Goal: Task Accomplishment & Management: Use online tool/utility

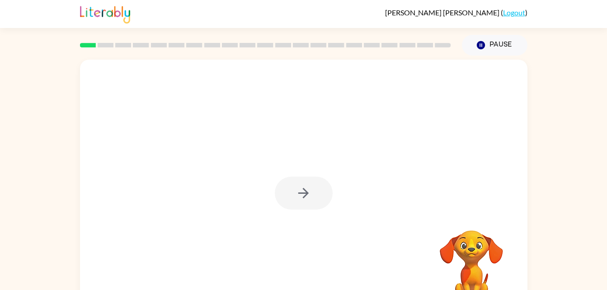
click at [327, 195] on div at bounding box center [304, 193] width 58 height 33
click at [307, 199] on icon "button" at bounding box center [304, 193] width 16 height 16
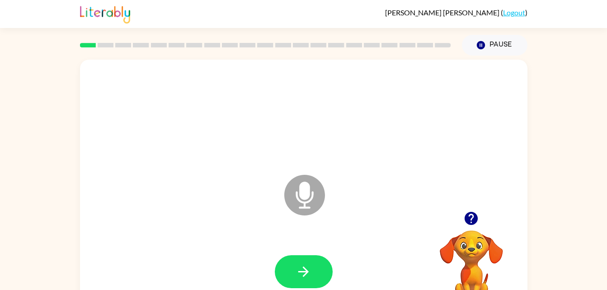
click at [298, 183] on icon at bounding box center [304, 195] width 41 height 41
click at [306, 257] on button "button" at bounding box center [304, 271] width 58 height 33
click at [315, 196] on icon at bounding box center [304, 194] width 41 height 41
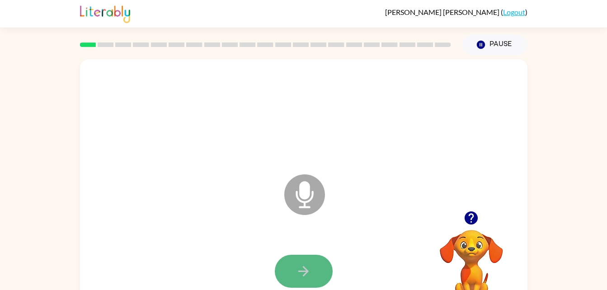
click at [299, 263] on icon "button" at bounding box center [304, 271] width 16 height 16
click at [476, 219] on icon "button" at bounding box center [471, 217] width 13 height 13
click at [466, 214] on icon "button" at bounding box center [471, 217] width 13 height 13
click at [473, 222] on icon "button" at bounding box center [471, 217] width 13 height 13
click at [307, 265] on icon "button" at bounding box center [304, 271] width 16 height 16
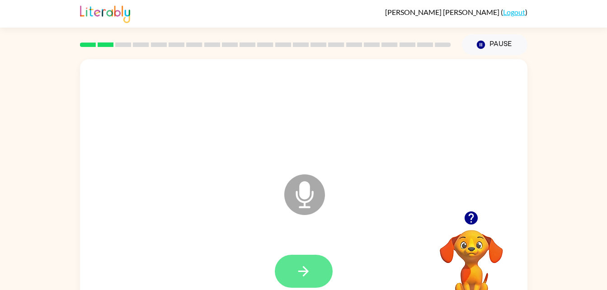
click at [305, 259] on button "button" at bounding box center [304, 271] width 58 height 33
click at [299, 265] on icon "button" at bounding box center [304, 271] width 16 height 16
click at [299, 278] on icon "button" at bounding box center [304, 271] width 16 height 16
click at [291, 269] on button "button" at bounding box center [304, 271] width 58 height 33
click at [323, 268] on button "button" at bounding box center [304, 271] width 58 height 33
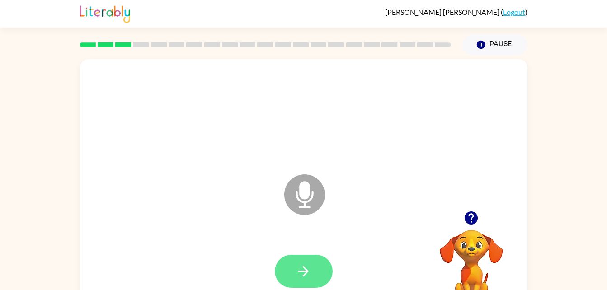
click at [297, 275] on icon "button" at bounding box center [304, 271] width 16 height 16
click at [309, 280] on button "button" at bounding box center [304, 271] width 58 height 33
click at [303, 277] on icon "button" at bounding box center [304, 271] width 16 height 16
click at [308, 257] on button "button" at bounding box center [304, 271] width 58 height 33
click at [318, 249] on div at bounding box center [303, 272] width 429 height 74
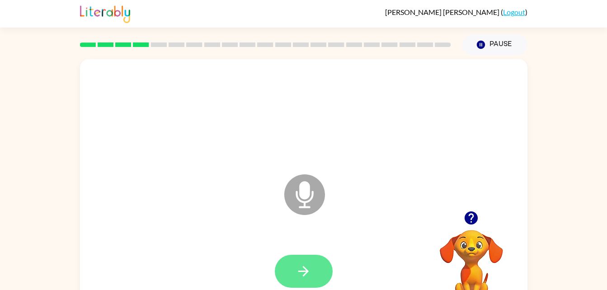
click at [304, 256] on button "button" at bounding box center [304, 271] width 58 height 33
click at [304, 273] on icon "button" at bounding box center [304, 271] width 16 height 16
click at [289, 271] on button "button" at bounding box center [304, 271] width 58 height 33
click at [470, 213] on icon "button" at bounding box center [471, 217] width 13 height 13
click at [306, 255] on button "button" at bounding box center [304, 271] width 58 height 33
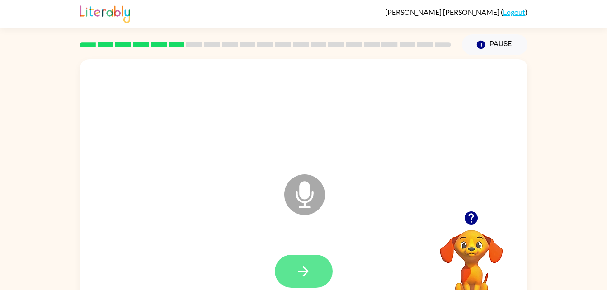
click at [300, 275] on icon "button" at bounding box center [304, 271] width 16 height 16
click at [302, 268] on icon "button" at bounding box center [304, 271] width 16 height 16
click at [324, 276] on button "button" at bounding box center [304, 271] width 58 height 33
click at [306, 267] on icon "button" at bounding box center [304, 271] width 16 height 16
click at [320, 272] on button "button" at bounding box center [304, 271] width 58 height 33
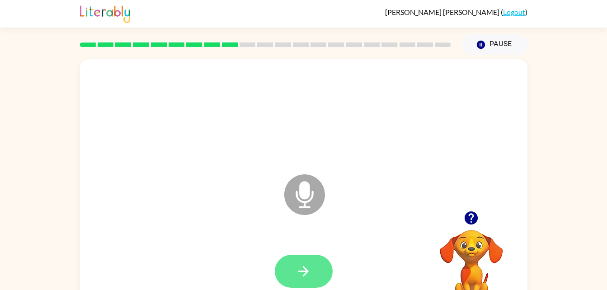
click at [306, 272] on icon "button" at bounding box center [303, 271] width 10 height 10
click at [315, 278] on button "button" at bounding box center [304, 271] width 58 height 33
click at [301, 282] on button "button" at bounding box center [304, 271] width 58 height 33
click at [308, 277] on icon "button" at bounding box center [304, 271] width 16 height 16
click at [311, 270] on button "button" at bounding box center [304, 271] width 58 height 33
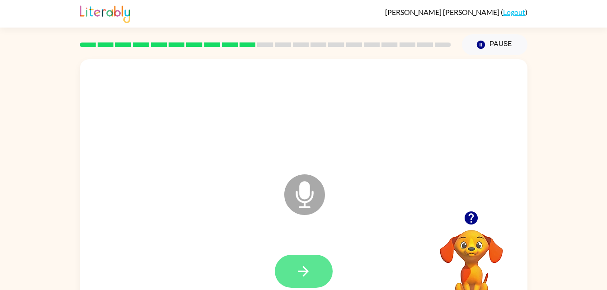
click at [298, 282] on button "button" at bounding box center [304, 271] width 58 height 33
click at [310, 275] on icon "button" at bounding box center [304, 271] width 16 height 16
click at [309, 275] on icon "button" at bounding box center [304, 271] width 16 height 16
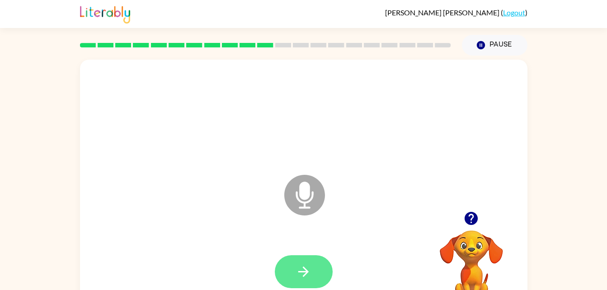
click at [318, 286] on button "button" at bounding box center [304, 271] width 58 height 33
click at [295, 276] on button "button" at bounding box center [304, 271] width 58 height 33
click at [302, 266] on icon "button" at bounding box center [304, 272] width 16 height 16
click at [296, 263] on button "button" at bounding box center [304, 271] width 58 height 33
click at [309, 266] on icon "button" at bounding box center [304, 272] width 16 height 16
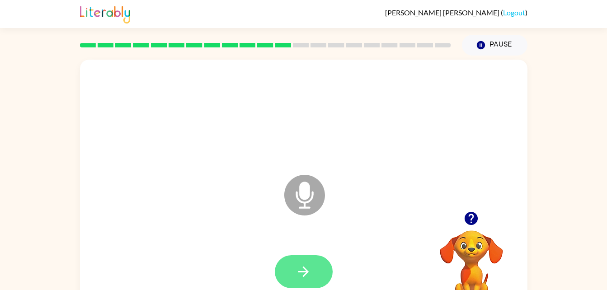
click at [315, 267] on button "button" at bounding box center [304, 271] width 58 height 33
click at [316, 285] on button "button" at bounding box center [304, 271] width 58 height 33
click at [319, 268] on button "button" at bounding box center [304, 271] width 58 height 33
click at [301, 283] on button "button" at bounding box center [304, 271] width 58 height 33
click at [316, 278] on button "button" at bounding box center [304, 271] width 58 height 33
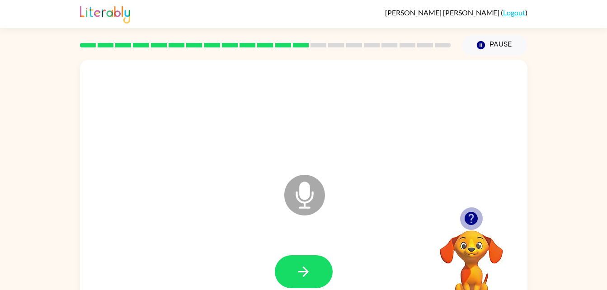
click at [468, 223] on icon "button" at bounding box center [471, 218] width 13 height 13
click at [472, 211] on icon "button" at bounding box center [471, 219] width 16 height 16
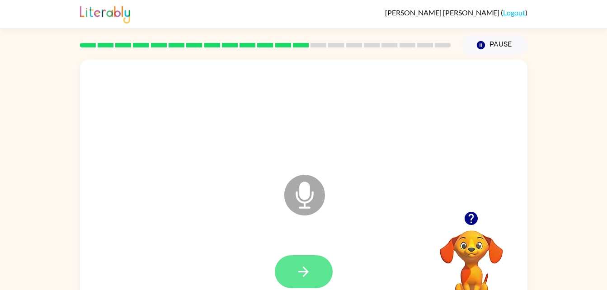
click at [309, 266] on icon "button" at bounding box center [304, 272] width 16 height 16
click at [290, 271] on button "button" at bounding box center [304, 271] width 58 height 33
click at [317, 272] on button "button" at bounding box center [304, 271] width 58 height 33
click at [299, 276] on icon "button" at bounding box center [304, 272] width 16 height 16
click at [296, 276] on icon "button" at bounding box center [304, 272] width 16 height 16
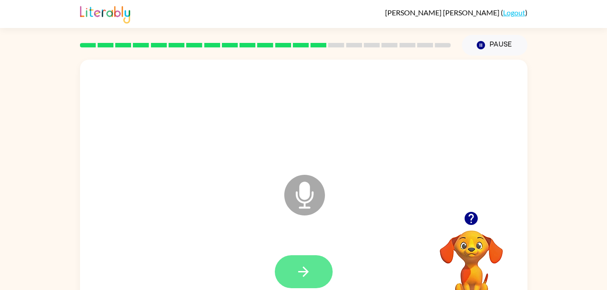
click at [312, 264] on button "button" at bounding box center [304, 271] width 58 height 33
click at [325, 268] on button "button" at bounding box center [304, 271] width 58 height 33
click at [306, 268] on icon "button" at bounding box center [304, 272] width 16 height 16
click at [309, 276] on icon "button" at bounding box center [304, 272] width 16 height 16
click at [313, 265] on button "button" at bounding box center [304, 271] width 58 height 33
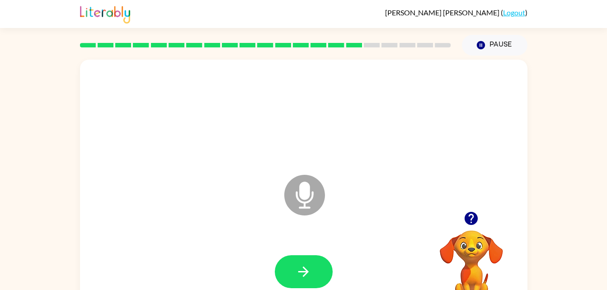
click at [466, 221] on icon "button" at bounding box center [471, 218] width 13 height 13
click at [302, 272] on icon "button" at bounding box center [303, 272] width 10 height 10
click at [312, 267] on button "button" at bounding box center [304, 271] width 58 height 33
click at [461, 221] on button "button" at bounding box center [471, 218] width 23 height 23
click at [469, 217] on icon "button" at bounding box center [471, 218] width 13 height 13
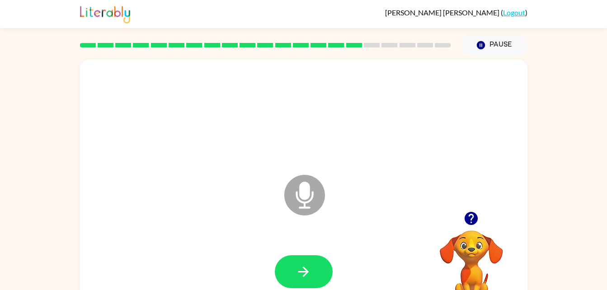
click at [477, 224] on icon "button" at bounding box center [471, 219] width 16 height 16
click at [304, 268] on icon "button" at bounding box center [303, 272] width 10 height 10
click at [313, 262] on button "button" at bounding box center [304, 271] width 58 height 33
click at [324, 263] on button "button" at bounding box center [304, 271] width 58 height 33
click at [461, 216] on button "button" at bounding box center [471, 218] width 23 height 23
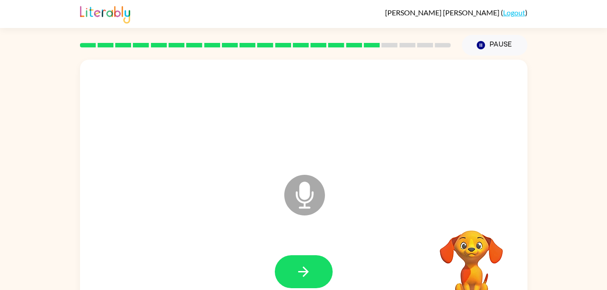
click at [470, 216] on video "Your browser must support playing .mp4 files to use Literably. Please try using…" at bounding box center [471, 261] width 90 height 90
click at [306, 273] on icon "button" at bounding box center [303, 272] width 10 height 10
click at [318, 263] on button "button" at bounding box center [304, 271] width 58 height 33
click at [301, 270] on icon "button" at bounding box center [304, 272] width 16 height 16
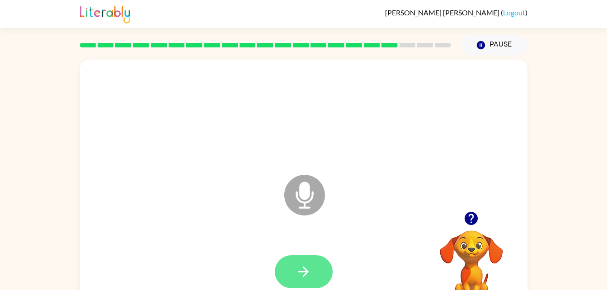
click at [313, 256] on button "button" at bounding box center [304, 271] width 58 height 33
click at [314, 275] on button "button" at bounding box center [304, 271] width 58 height 33
click at [320, 249] on div at bounding box center [303, 272] width 429 height 74
click at [306, 271] on icon "button" at bounding box center [303, 272] width 10 height 10
click at [305, 270] on icon "button" at bounding box center [304, 272] width 16 height 16
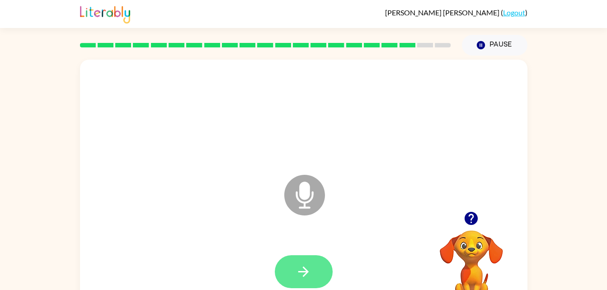
click at [311, 272] on button "button" at bounding box center [304, 271] width 58 height 33
click at [331, 265] on button "button" at bounding box center [304, 271] width 58 height 33
click at [300, 264] on icon "button" at bounding box center [304, 272] width 16 height 16
click at [316, 266] on button "button" at bounding box center [304, 271] width 58 height 33
click at [324, 268] on button "button" at bounding box center [304, 271] width 58 height 33
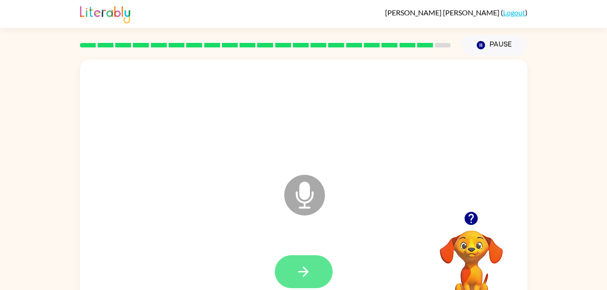
click at [310, 273] on icon "button" at bounding box center [304, 272] width 16 height 16
click at [309, 272] on icon "button" at bounding box center [304, 272] width 16 height 16
click at [301, 278] on icon "button" at bounding box center [304, 272] width 16 height 16
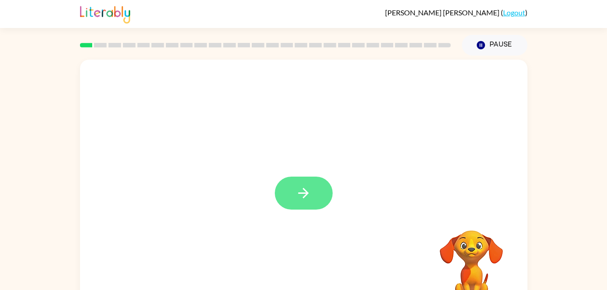
click at [321, 204] on button "button" at bounding box center [304, 193] width 58 height 33
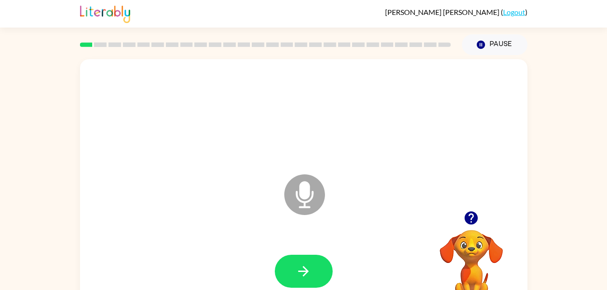
scroll to position [1, 0]
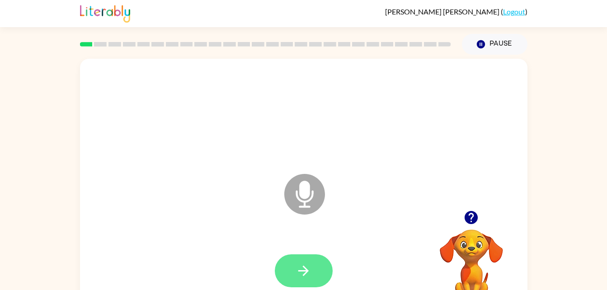
click at [318, 258] on button "button" at bounding box center [304, 270] width 58 height 33
click at [325, 284] on button "button" at bounding box center [304, 270] width 58 height 33
click at [322, 277] on button "button" at bounding box center [304, 270] width 58 height 33
click at [306, 285] on button "button" at bounding box center [304, 270] width 58 height 33
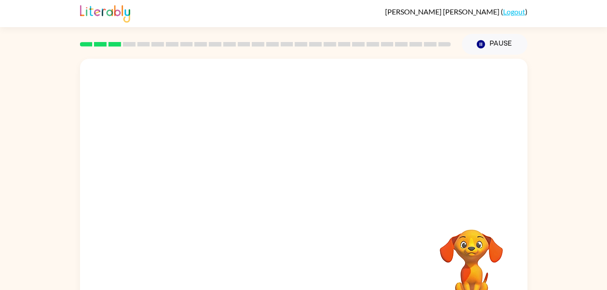
click at [131, 45] on rect at bounding box center [129, 44] width 13 height 5
click at [426, 24] on div "[PERSON_NAME] ( Logout ) Pause Pause Your browser must support playing .mp4 fil…" at bounding box center [303, 158] width 607 height 318
click at [466, 284] on video "Your browser must support playing .mp4 files to use Literably. Please try using…" at bounding box center [471, 261] width 90 height 90
click at [20, 246] on div "Your browser must support playing .mp4 files to use Literably. Please try using…" at bounding box center [303, 186] width 607 height 262
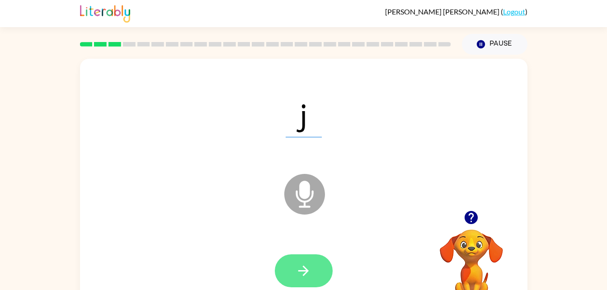
click at [307, 270] on icon "button" at bounding box center [303, 271] width 10 height 10
click at [318, 264] on button "button" at bounding box center [304, 270] width 58 height 33
click at [310, 269] on icon "button" at bounding box center [304, 271] width 16 height 16
click at [309, 274] on icon "button" at bounding box center [304, 271] width 16 height 16
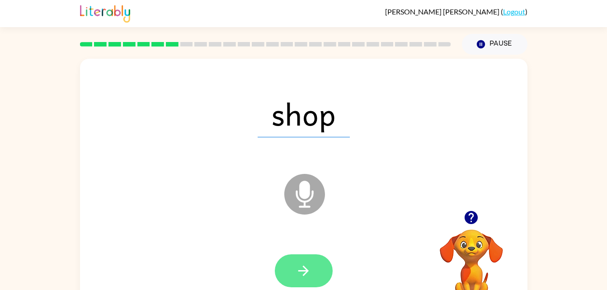
click at [305, 274] on icon "button" at bounding box center [303, 271] width 10 height 10
click at [317, 276] on button "button" at bounding box center [304, 270] width 58 height 33
click at [299, 286] on button "button" at bounding box center [304, 270] width 58 height 33
click at [307, 271] on icon "button" at bounding box center [303, 271] width 10 height 10
click at [276, 277] on button "button" at bounding box center [304, 270] width 58 height 33
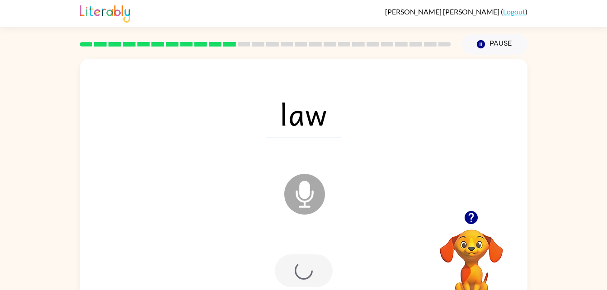
click at [336, 271] on div at bounding box center [303, 271] width 429 height 74
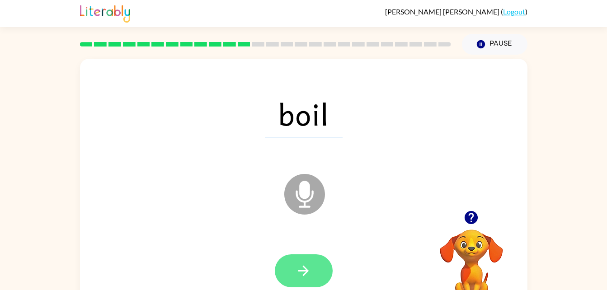
click at [312, 280] on button "button" at bounding box center [304, 270] width 58 height 33
click at [312, 279] on button "button" at bounding box center [304, 270] width 58 height 33
click at [315, 266] on button "button" at bounding box center [304, 270] width 58 height 33
click at [315, 263] on button "button" at bounding box center [304, 270] width 58 height 33
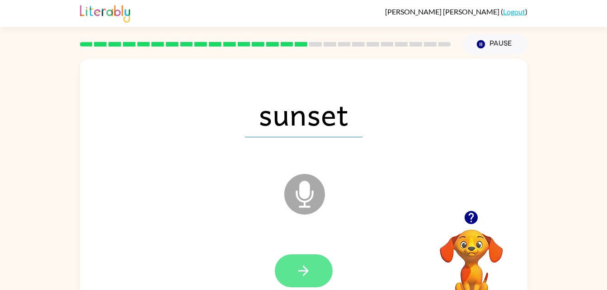
click at [298, 279] on button "button" at bounding box center [304, 270] width 58 height 33
click at [305, 265] on icon "button" at bounding box center [304, 271] width 16 height 16
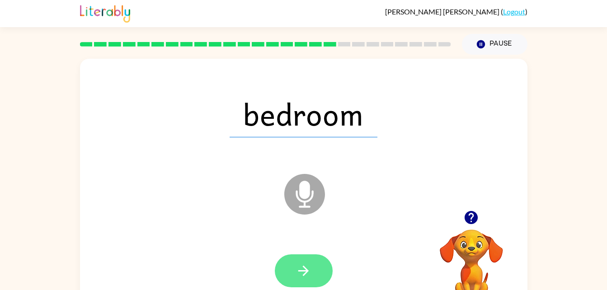
click at [305, 270] on icon "button" at bounding box center [303, 271] width 10 height 10
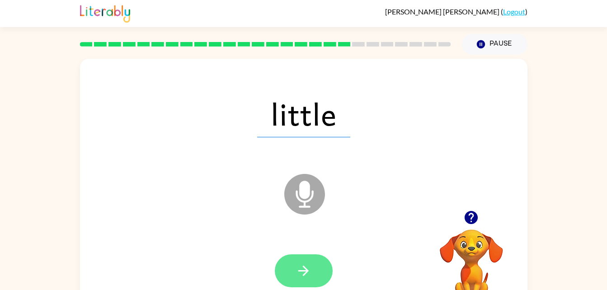
click at [320, 261] on button "button" at bounding box center [304, 270] width 58 height 33
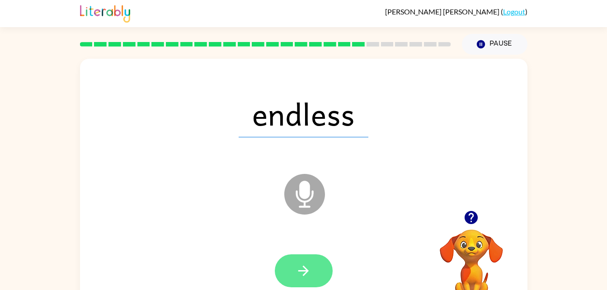
click at [308, 273] on icon "button" at bounding box center [304, 271] width 16 height 16
click at [318, 274] on button "button" at bounding box center [304, 270] width 58 height 33
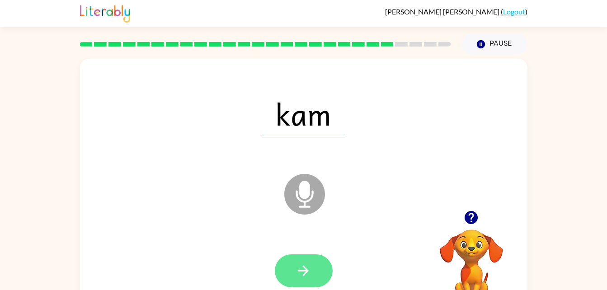
click at [319, 261] on button "button" at bounding box center [304, 270] width 58 height 33
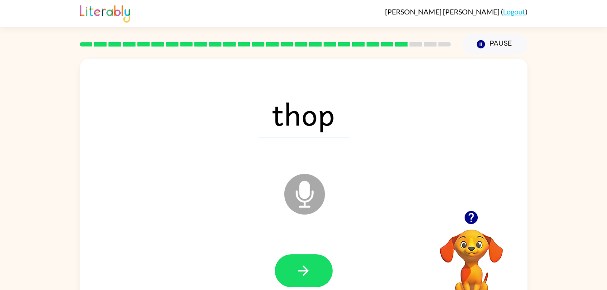
click at [169, 166] on div "Microphone The Microphone is here when it is your turn to talk" at bounding box center [282, 171] width 386 height 33
click at [311, 279] on button "button" at bounding box center [304, 270] width 58 height 33
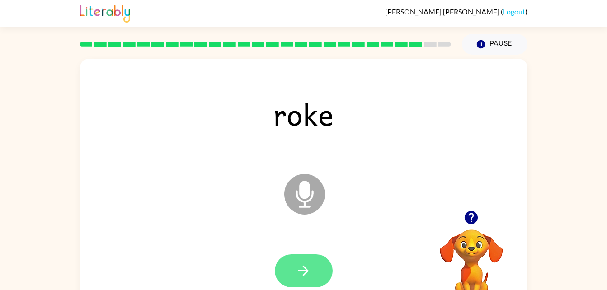
click at [315, 271] on button "button" at bounding box center [304, 270] width 58 height 33
click at [301, 279] on button "button" at bounding box center [304, 270] width 58 height 33
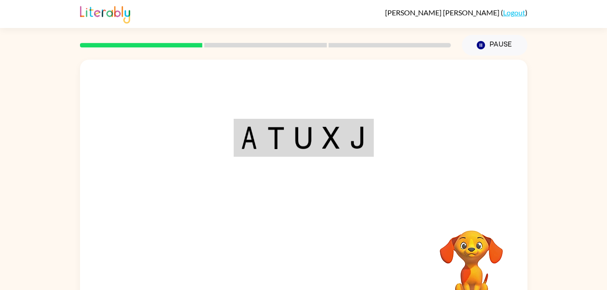
click at [301, 259] on div "Your browser must support playing .mp4 files to use Literably. Please try using…" at bounding box center [303, 189] width 447 height 258
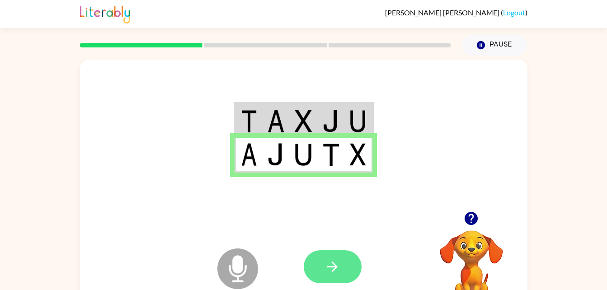
click at [351, 264] on button "button" at bounding box center [333, 266] width 58 height 33
click at [345, 262] on button "button" at bounding box center [333, 266] width 58 height 33
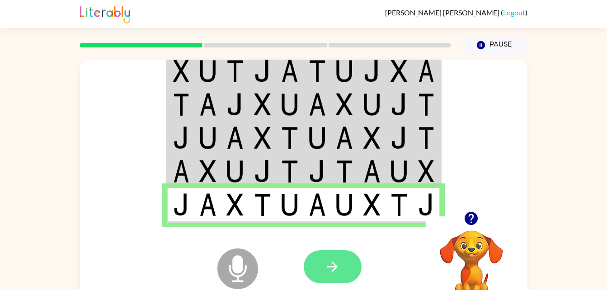
click at [350, 271] on button "button" at bounding box center [333, 266] width 58 height 33
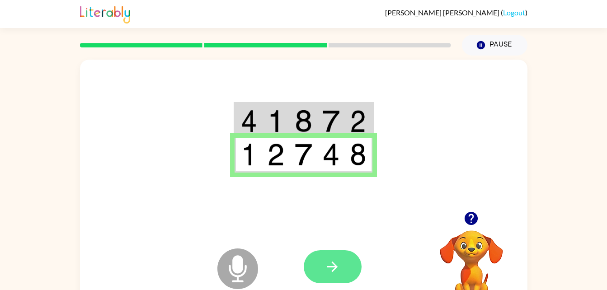
click at [349, 265] on button "button" at bounding box center [333, 266] width 58 height 33
click at [347, 261] on button "button" at bounding box center [333, 266] width 58 height 33
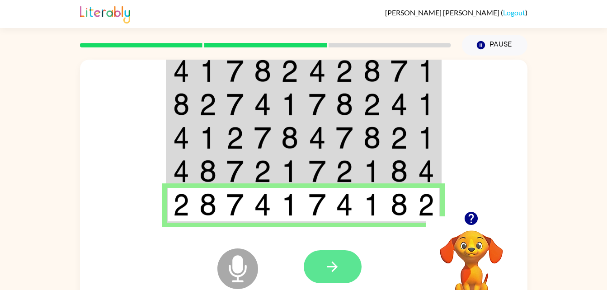
click at [335, 270] on icon "button" at bounding box center [332, 267] width 16 height 16
